Goal: Transaction & Acquisition: Purchase product/service

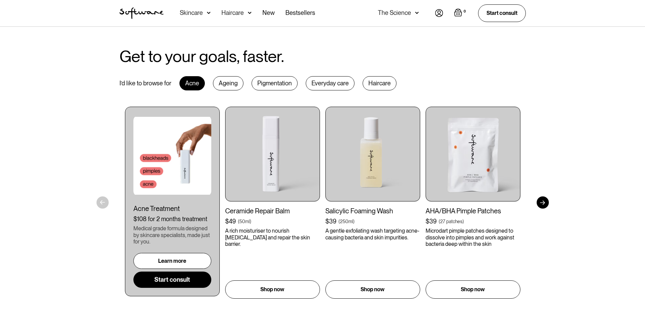
click at [180, 229] on div "Acne Treatment $108 for 2 months treatment Medical grade formula designed by sk…" at bounding box center [172, 246] width 78 height 83
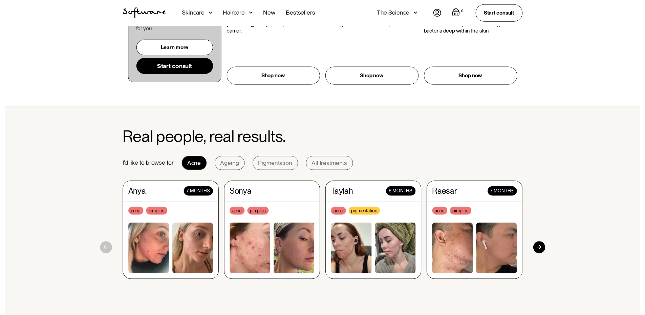
scroll to position [508, 0]
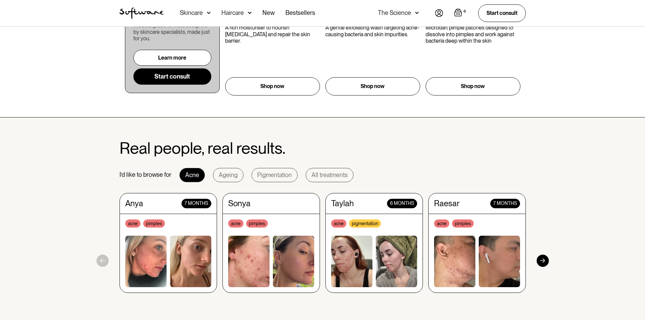
click at [210, 14] on div "Acne Ageing Pigmentation Everyday care Hair Loss Learn Skincare Custom Formulas…" at bounding box center [248, 13] width 136 height 26
click at [208, 13] on img at bounding box center [209, 12] width 4 height 7
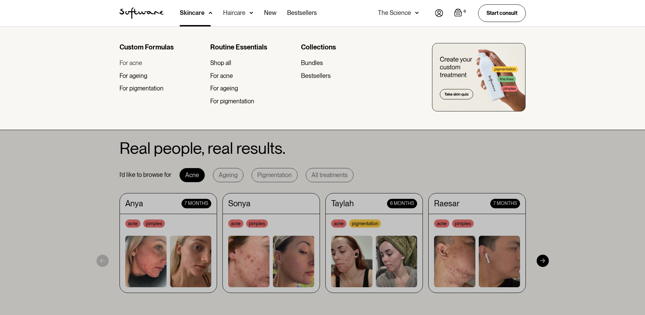
click at [128, 63] on div "For acne" at bounding box center [131, 62] width 23 height 7
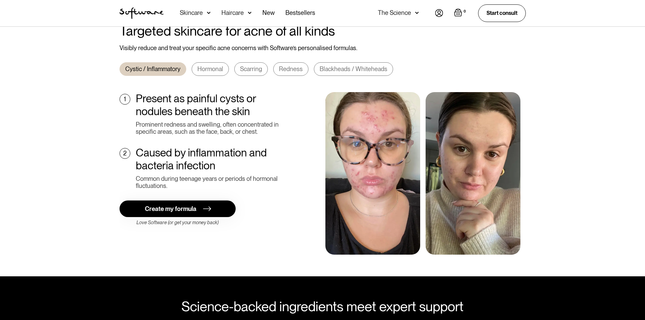
scroll to position [203, 0]
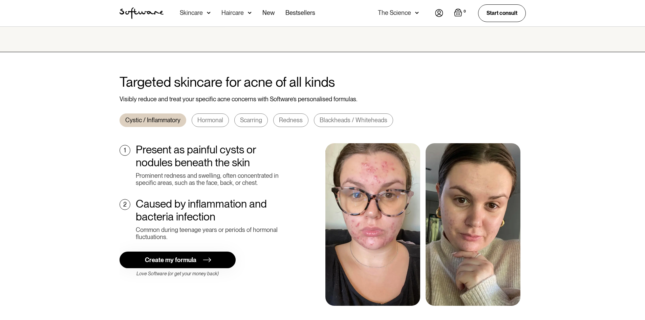
click at [242, 117] on div "Scarring" at bounding box center [251, 120] width 22 height 7
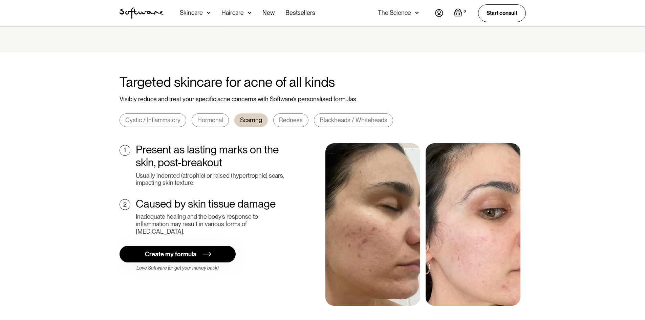
click at [290, 117] on div "Redness" at bounding box center [291, 120] width 24 height 7
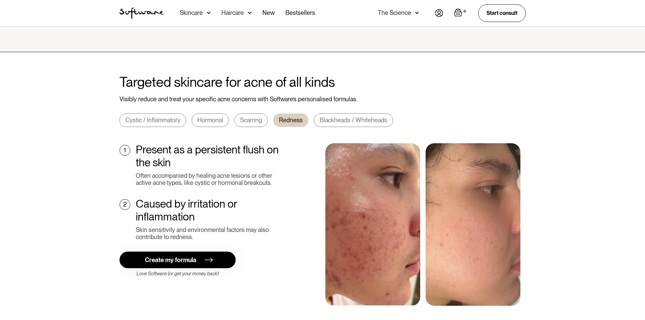
click at [214, 253] on link "Create my formula" at bounding box center [178, 260] width 116 height 17
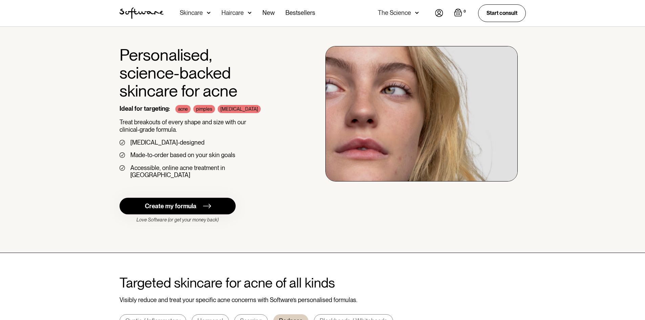
scroll to position [0, 0]
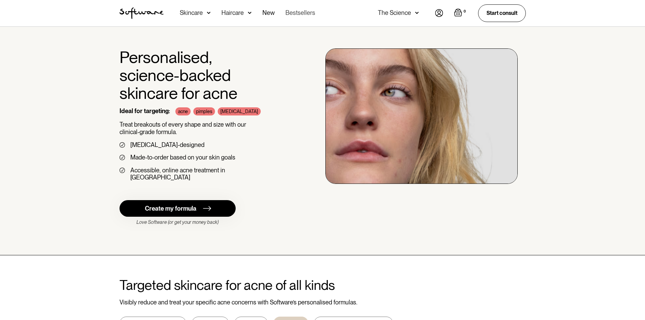
click at [290, 18] on link "Bestsellers" at bounding box center [301, 13] width 30 height 26
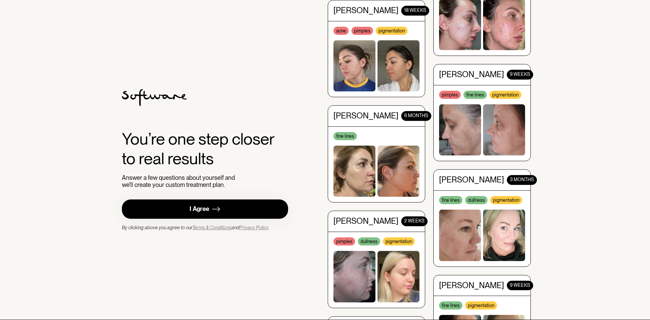
click at [225, 209] on link "I Agree" at bounding box center [205, 209] width 166 height 19
click at [236, 208] on link "I Agree" at bounding box center [205, 209] width 166 height 19
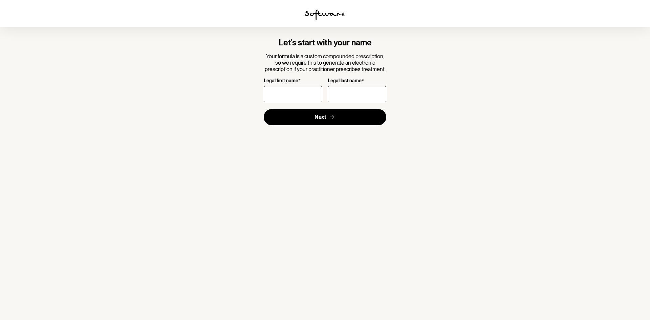
click at [293, 94] on input "Legal first name *" at bounding box center [293, 94] width 59 height 16
click at [280, 92] on input "Legal first name *" at bounding box center [293, 94] width 59 height 16
type input "[PERSON_NAME]"
click at [363, 93] on input "Legal last name *" at bounding box center [357, 94] width 59 height 16
type input "[PERSON_NAME]"
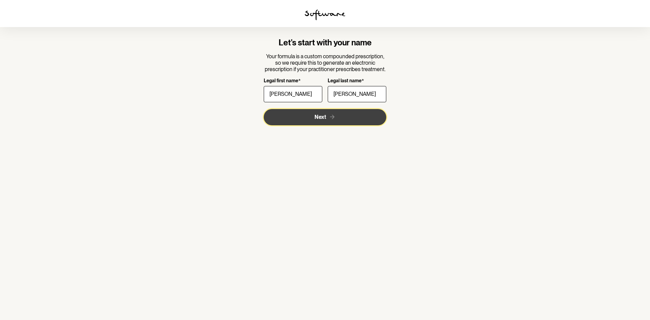
click at [328, 117] on button "Next" at bounding box center [325, 117] width 123 height 16
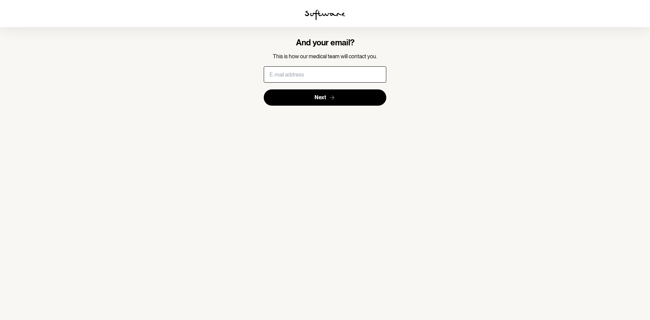
drag, startPoint x: 318, startPoint y: 75, endPoint x: 294, endPoint y: 78, distance: 23.9
click at [294, 78] on input "text" at bounding box center [325, 74] width 123 height 16
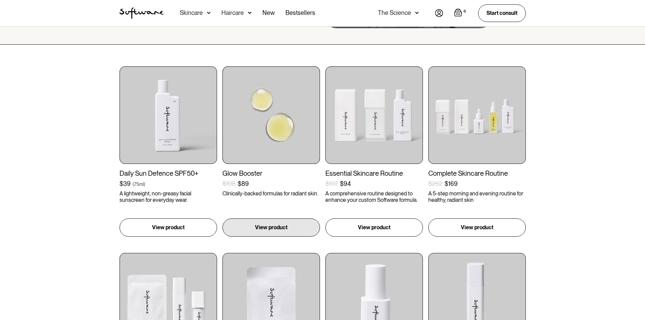
click at [250, 175] on div "Glow Booster" at bounding box center [272, 173] width 98 height 8
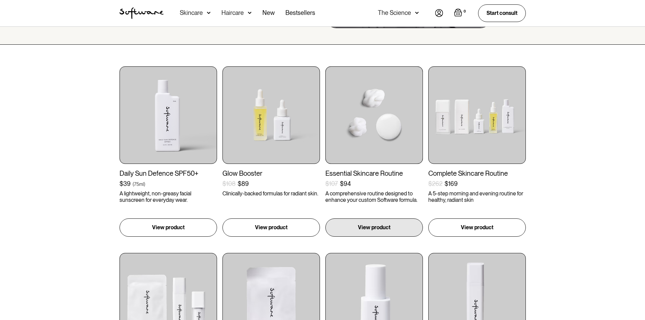
click at [370, 171] on div "Essential Skincare Routine" at bounding box center [375, 173] width 98 height 8
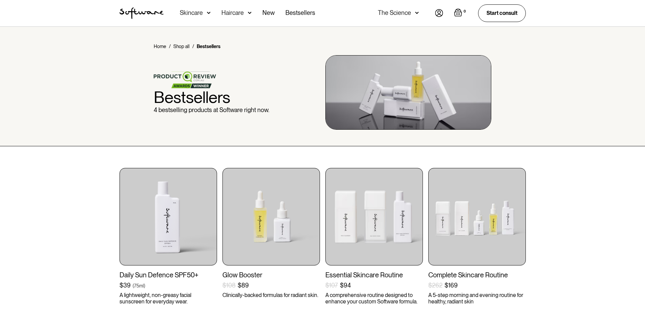
click at [189, 10] on div "Skincare" at bounding box center [191, 12] width 23 height 7
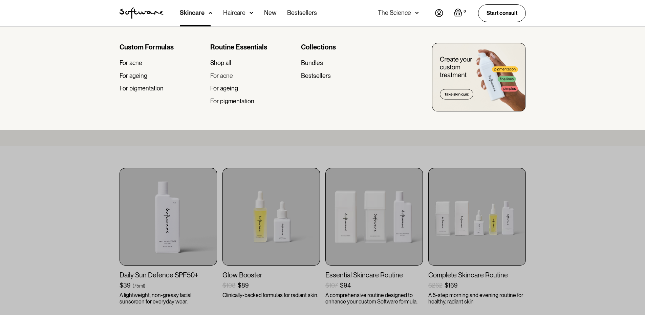
click at [223, 77] on div "For acne" at bounding box center [221, 75] width 23 height 7
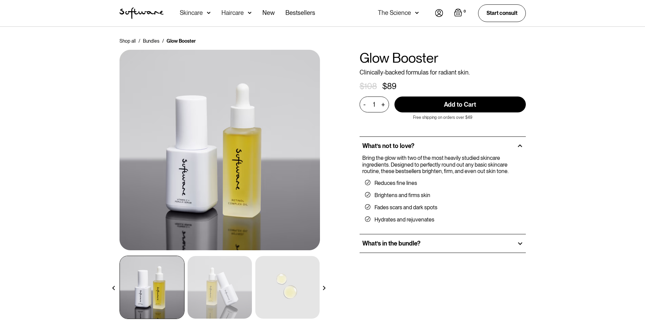
click at [453, 245] on div "What’s in the bundle?" at bounding box center [443, 243] width 166 height 18
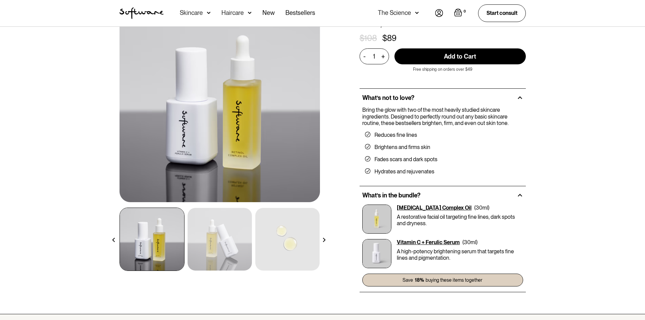
scroll to position [68, 0]
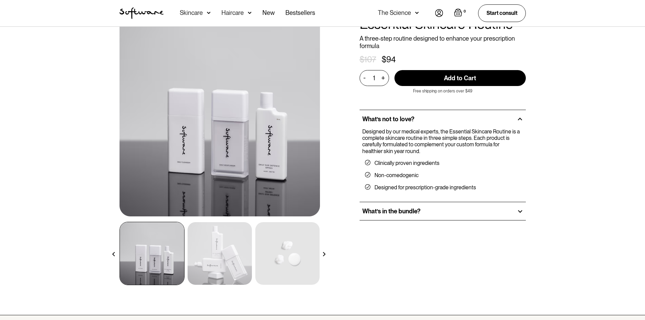
click at [423, 210] on div "What’s in the bundle?" at bounding box center [443, 211] width 166 height 18
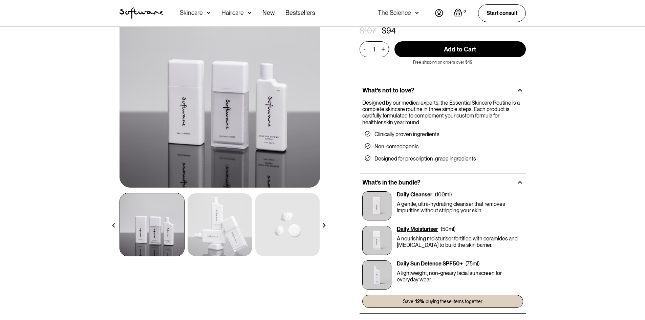
scroll to position [68, 0]
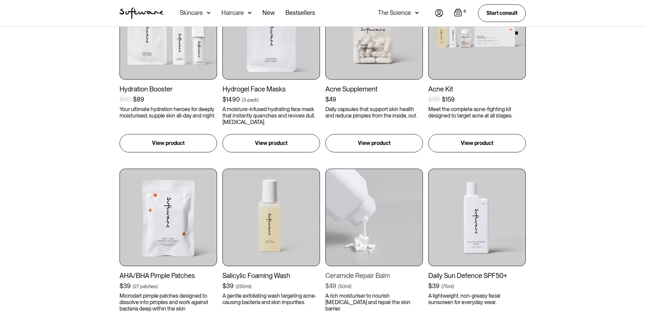
scroll to position [305, 0]
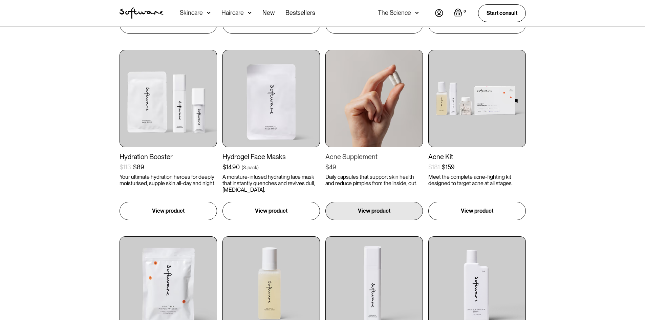
click at [353, 156] on div "Acne Supplement" at bounding box center [375, 157] width 98 height 8
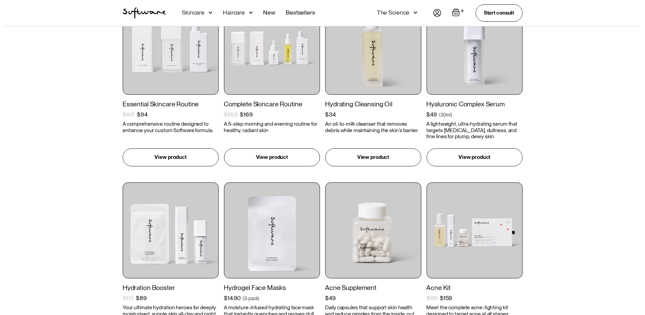
scroll to position [0, 0]
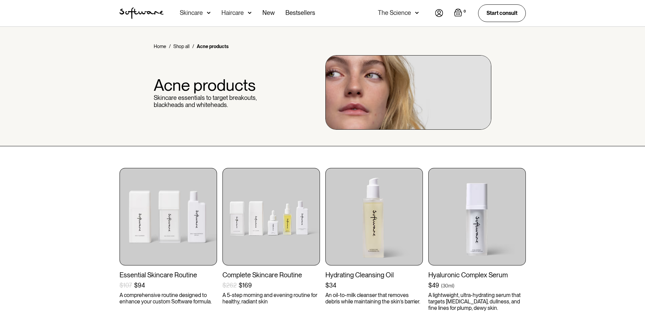
click at [202, 15] on div "Skincare" at bounding box center [191, 12] width 23 height 7
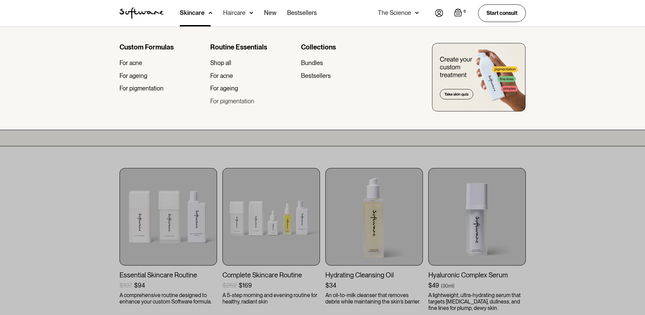
click at [233, 100] on div "For pigmentation" at bounding box center [232, 101] width 44 height 7
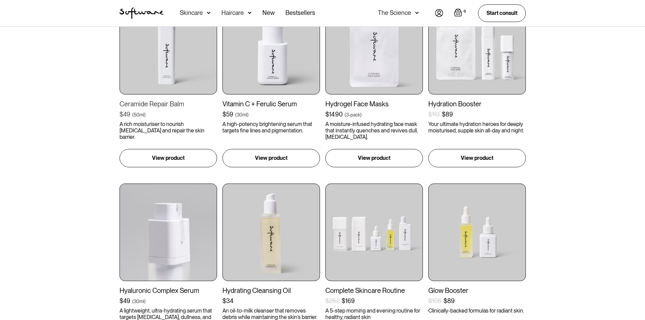
scroll to position [169, 0]
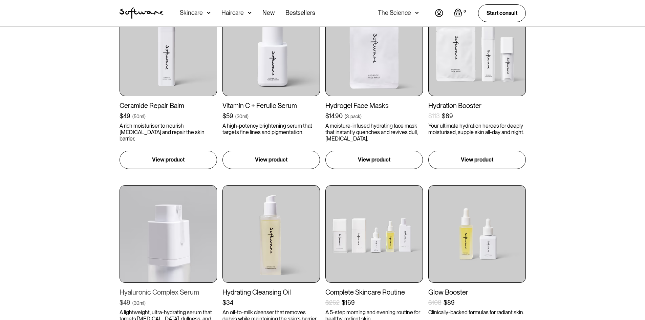
click at [165, 293] on div "Hyaluronic Complex Serum" at bounding box center [169, 292] width 98 height 8
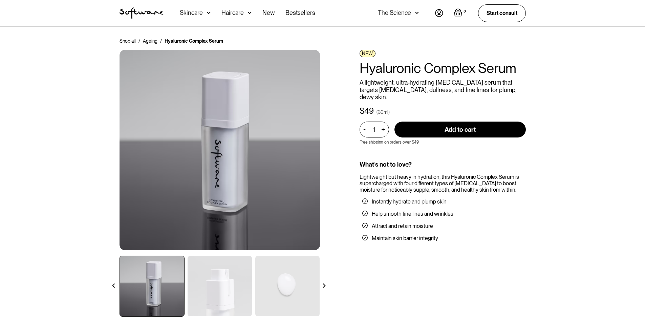
click at [238, 272] on img at bounding box center [220, 286] width 64 height 60
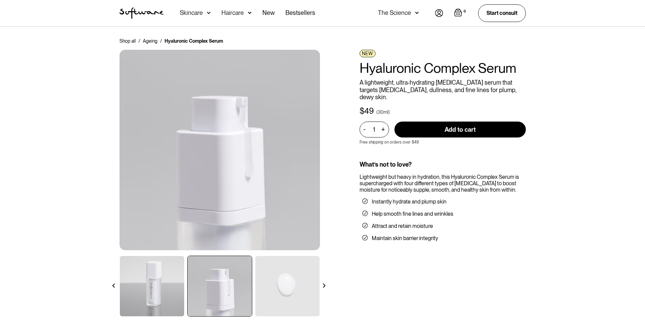
click at [292, 274] on img at bounding box center [287, 286] width 64 height 60
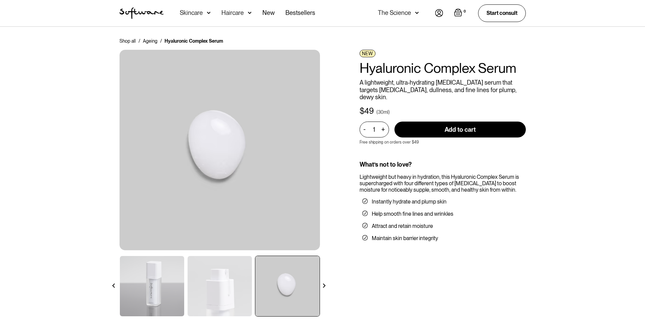
click at [326, 288] on div at bounding box center [324, 286] width 12 height 12
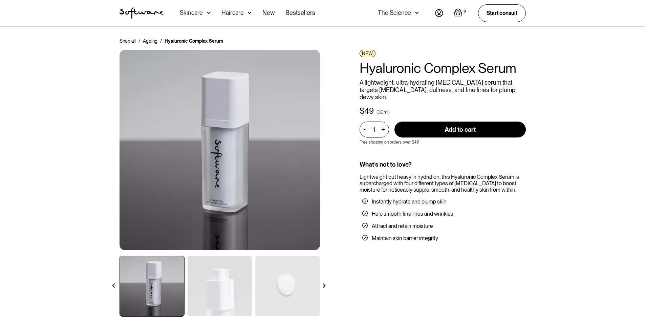
click at [324, 286] on img at bounding box center [324, 286] width 4 height 4
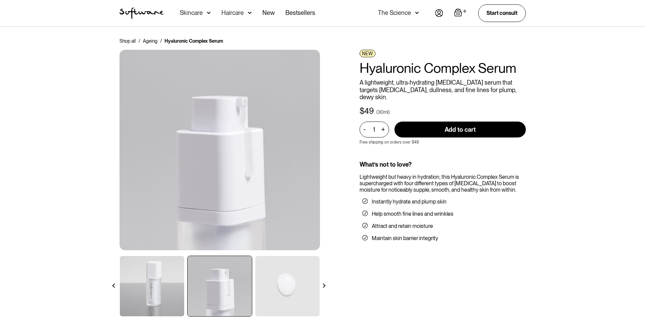
click at [324, 286] on img at bounding box center [324, 286] width 4 height 4
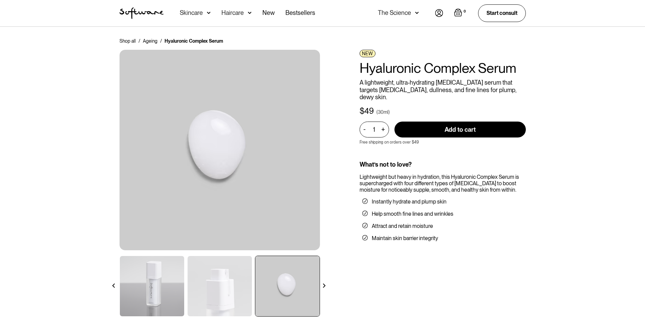
click at [324, 286] on img at bounding box center [324, 286] width 4 height 4
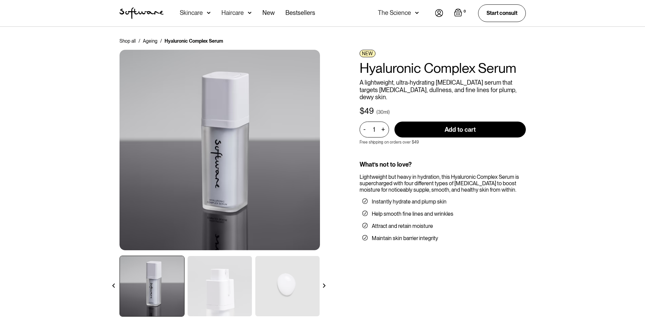
click at [140, 15] on img "home" at bounding box center [142, 13] width 44 height 12
